Goal: Task Accomplishment & Management: Use online tool/utility

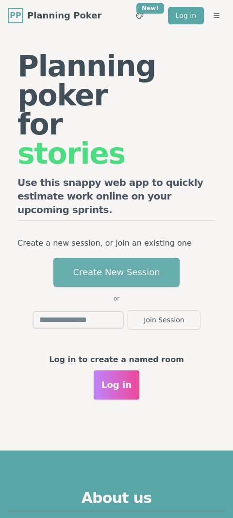
click at [114, 266] on button "Create New Session" at bounding box center [116, 272] width 126 height 29
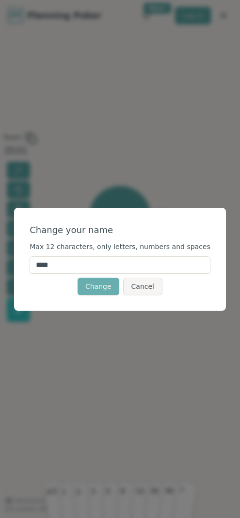
click at [110, 288] on button "Change" at bounding box center [99, 286] width 42 height 17
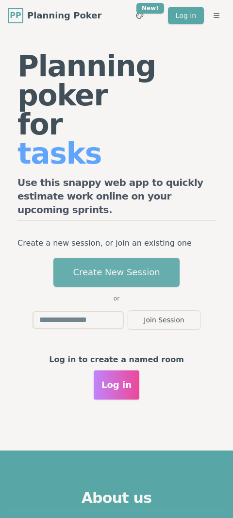
click at [132, 258] on button "Create New Session" at bounding box center [116, 272] width 126 height 29
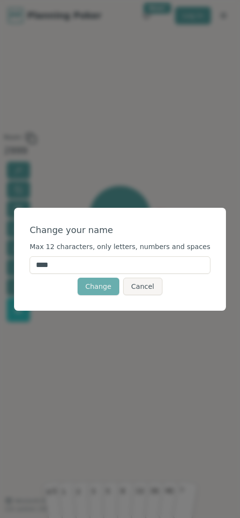
click at [86, 284] on button "Change" at bounding box center [99, 286] width 42 height 17
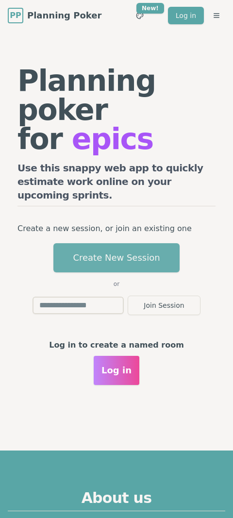
click at [114, 246] on button "Create New Session" at bounding box center [116, 257] width 126 height 29
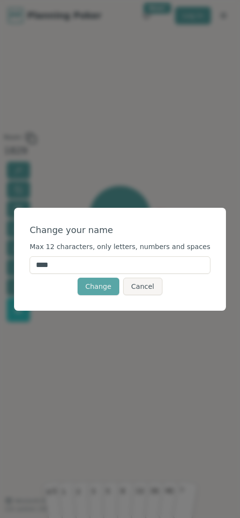
click at [154, 316] on div "Change your name Max 12 characters, only letters, numbers and spaces **** Chang…" at bounding box center [120, 259] width 240 height 518
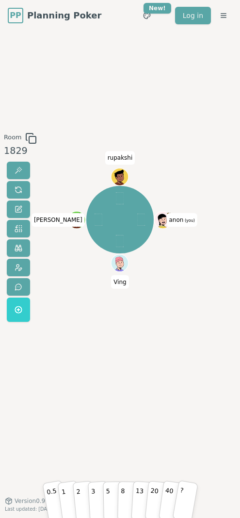
click at [142, 156] on div "anon (you) [PERSON_NAME]" at bounding box center [120, 220] width 116 height 140
click at [161, 312] on div "anon (you) [PERSON_NAME]" at bounding box center [120, 266] width 116 height 267
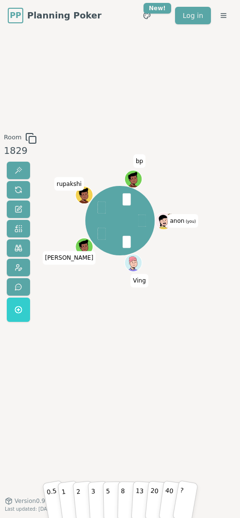
click at [127, 311] on div "anon (you) [PERSON_NAME] bp" at bounding box center [120, 266] width 116 height 267
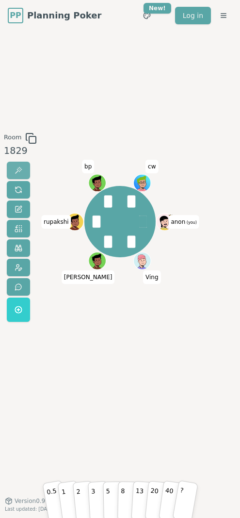
click at [24, 169] on button at bounding box center [18, 170] width 23 height 17
click at [144, 117] on div "Room 1829 Majority 3 3 3 2 3 3 anon (you) Ving [PERSON_NAME] bp cw 0.5 1 2 3 5 …" at bounding box center [120, 266] width 240 height 470
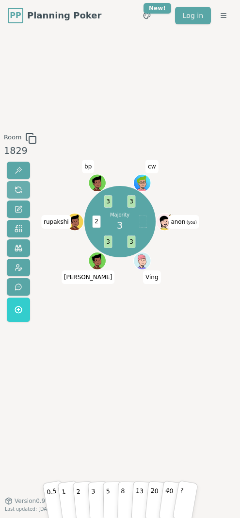
click at [20, 187] on span at bounding box center [19, 190] width 8 height 8
click at [127, 321] on div "anon (you) Ving [PERSON_NAME] bp cw" at bounding box center [120, 266] width 116 height 267
click at [109, 315] on div "anon (you) Ving [PERSON_NAME] bp cw" at bounding box center [120, 266] width 116 height 267
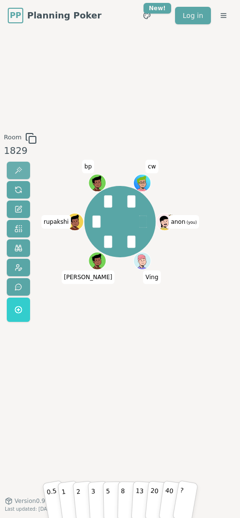
click at [19, 169] on span at bounding box center [19, 171] width 8 height 8
click at [157, 129] on div "Room 1829 Majority 2 2 2 2 2 2 anon (you) Ving [PERSON_NAME] bp cw 0.5 1 2 3 5 …" at bounding box center [120, 266] width 240 height 470
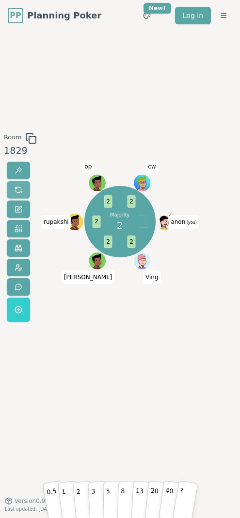
click at [25, 191] on button at bounding box center [18, 189] width 23 height 17
click at [161, 337] on div "anon (you) Ving [PERSON_NAME] bp cw" at bounding box center [120, 266] width 116 height 267
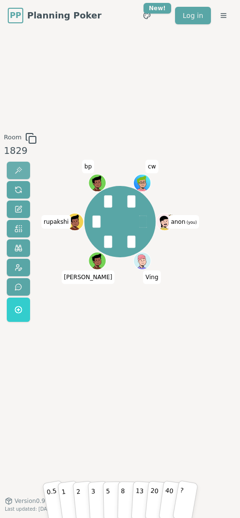
click at [25, 174] on button at bounding box center [18, 170] width 23 height 17
click at [122, 125] on div "Room 1829 Majority 1 1 1 2 1 1 anon (you) Ving [PERSON_NAME] bp cw 0.5 1 2 3 5 …" at bounding box center [120, 266] width 240 height 470
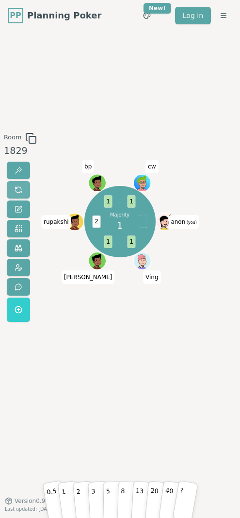
click at [16, 185] on button at bounding box center [18, 189] width 23 height 17
click at [123, 320] on div "anon (you) Ving [PERSON_NAME] bp cw" at bounding box center [120, 266] width 116 height 267
click at [170, 315] on div "anon (you) Ving [PERSON_NAME] bp cw" at bounding box center [120, 266] width 116 height 267
click at [136, 323] on div "anon (you) Ving [PERSON_NAME] bp cw" at bounding box center [120, 266] width 116 height 267
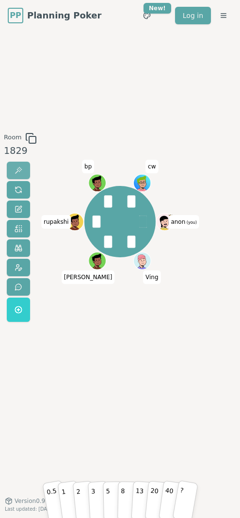
click at [25, 171] on button at bounding box center [18, 170] width 23 height 17
click at [153, 98] on div "Room 1829 Majority 3 5 2 3 3 3 3 anon (you) Ving [PERSON_NAME] bp cw 0.5 1 2 3 …" at bounding box center [120, 266] width 240 height 470
click at [22, 189] on button at bounding box center [18, 189] width 23 height 17
click at [138, 101] on div "Room 1829 anon (you) Ving [PERSON_NAME] bp cw 0.5 1 2 3 5 8 13 20 40 ? Version …" at bounding box center [120, 266] width 240 height 470
